Goal: Information Seeking & Learning: Understand process/instructions

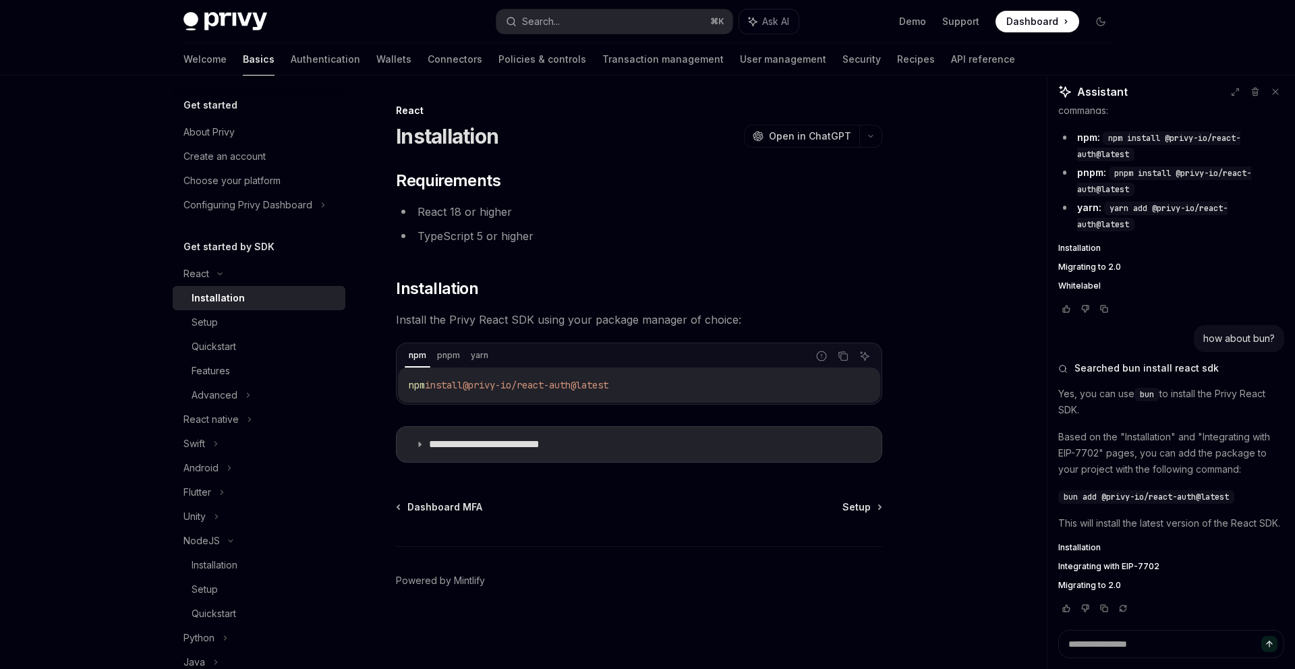
scroll to position [738, 0]
click at [251, 327] on div "Setup" at bounding box center [264, 322] width 146 height 16
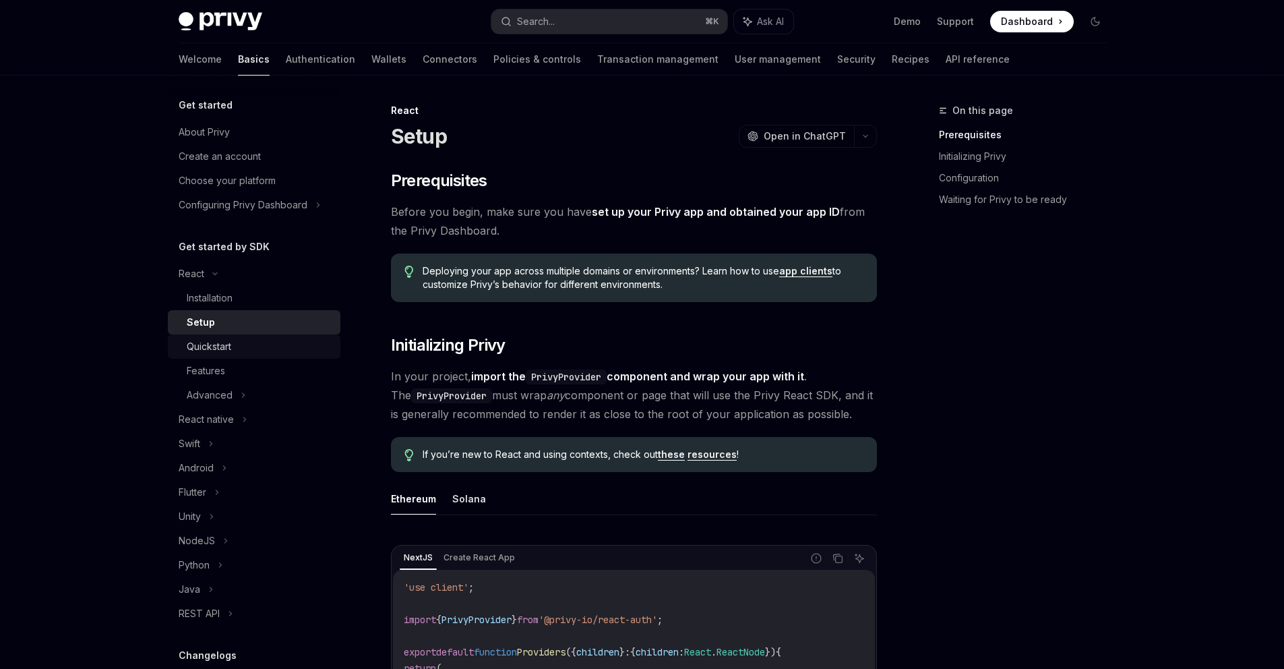
click at [241, 353] on div "Quickstart" at bounding box center [260, 346] width 146 height 16
type textarea "*"
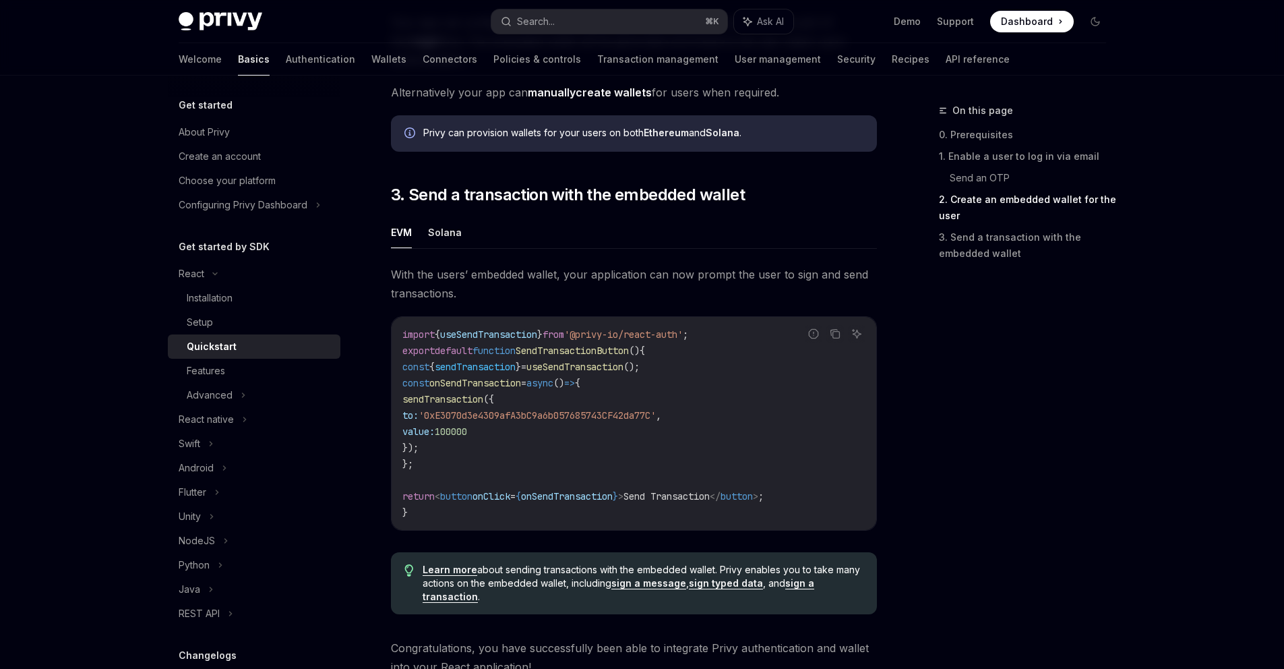
scroll to position [1287, 0]
